Goal: Find specific page/section: Find specific page/section

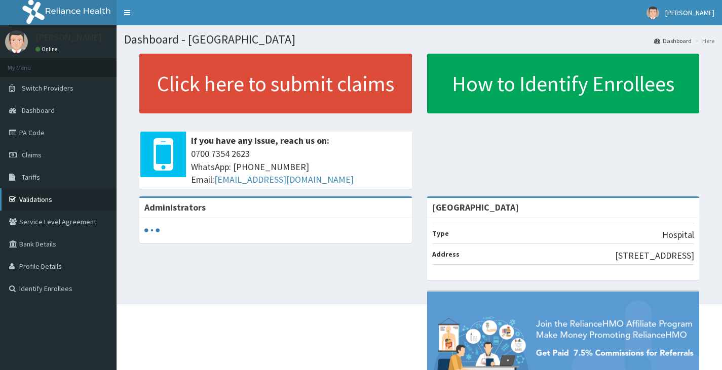
click at [43, 200] on link "Validations" at bounding box center [58, 199] width 116 height 22
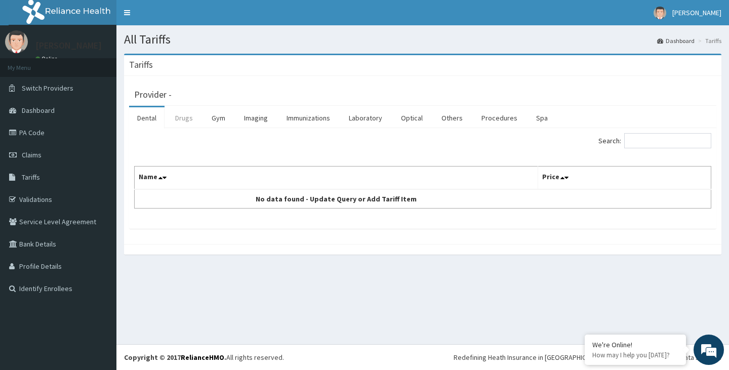
click at [185, 119] on link "Drugs" at bounding box center [184, 117] width 34 height 21
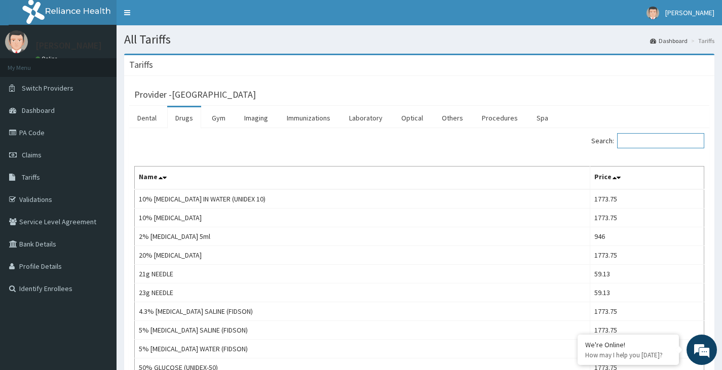
click at [644, 142] on input "Search:" at bounding box center [660, 140] width 87 height 15
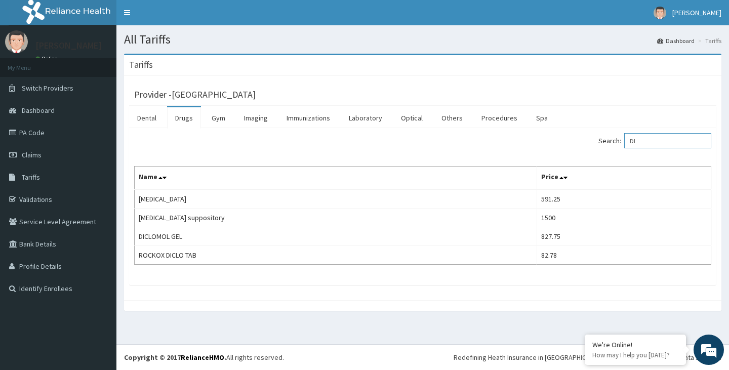
type input "D"
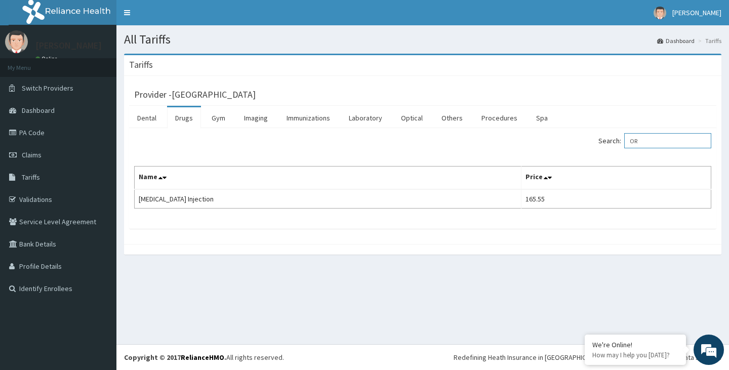
type input "O"
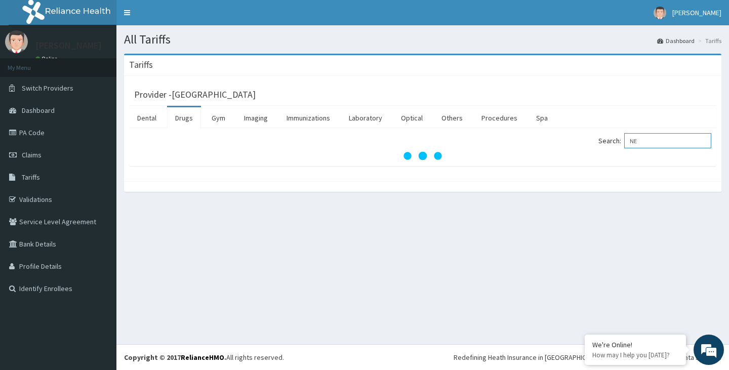
type input "N"
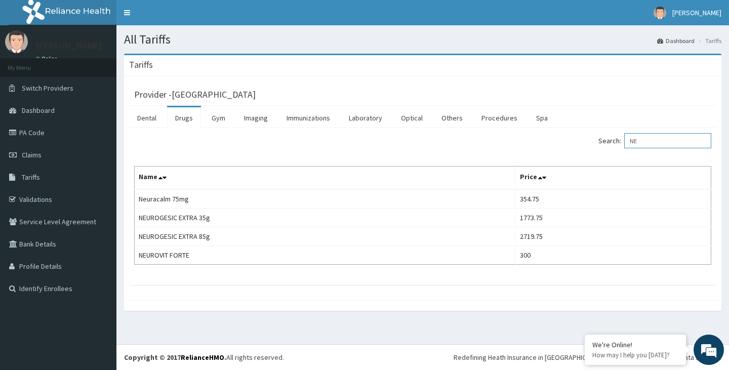
type input "N"
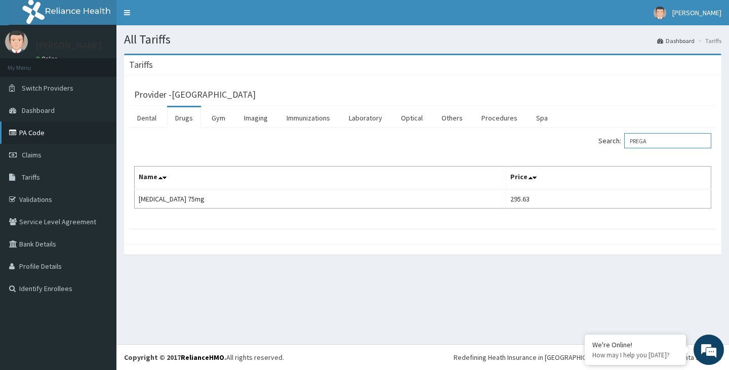
type input "PREGA"
click at [61, 129] on link "PA Code" at bounding box center [58, 133] width 116 height 22
